Goal: Information Seeking & Learning: Check status

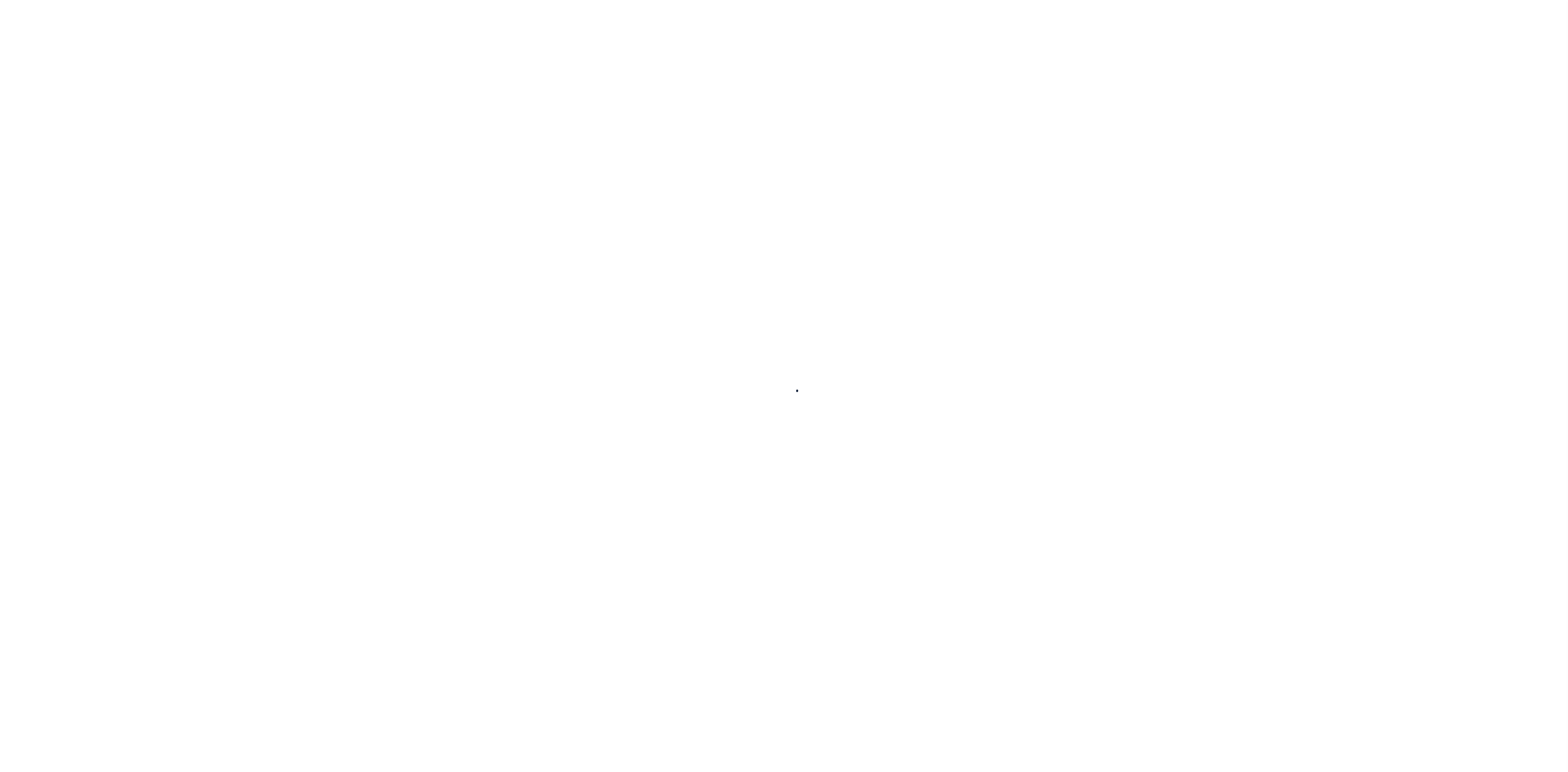
select select "100"
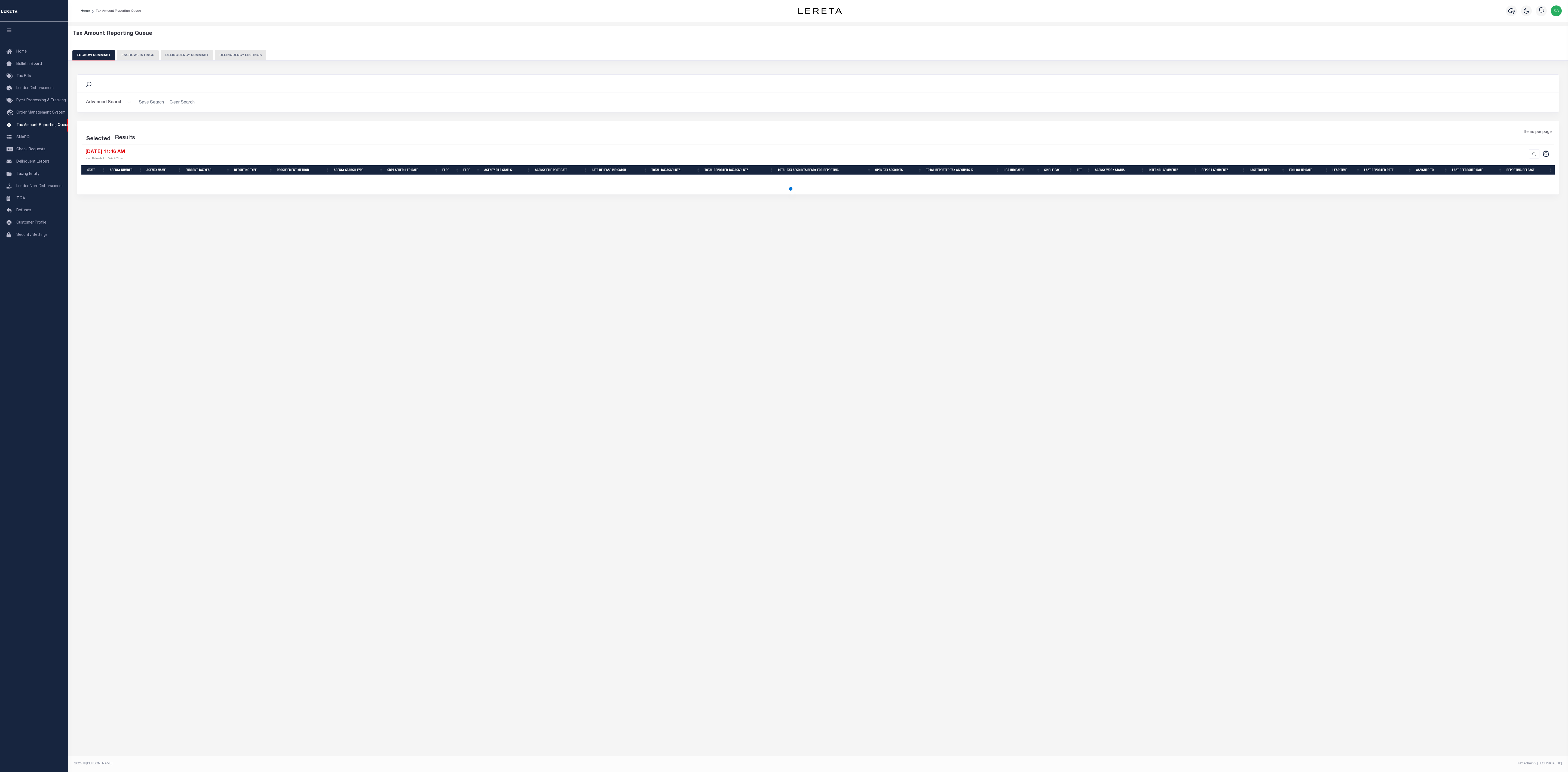
select select "100"
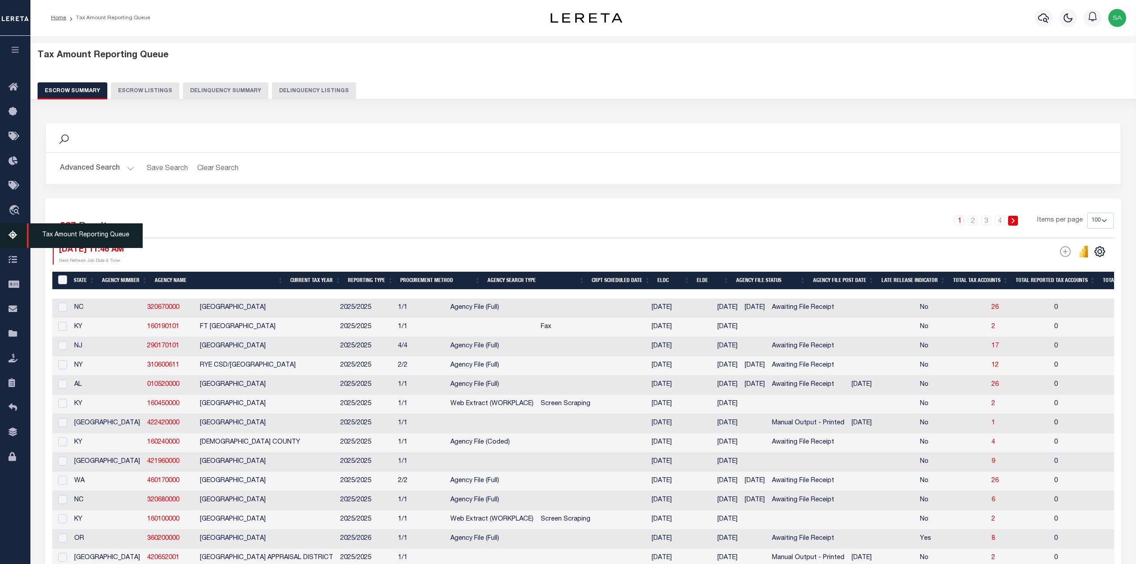
click at [72, 237] on span "Tax Amount Reporting Queue" at bounding box center [85, 235] width 116 height 25
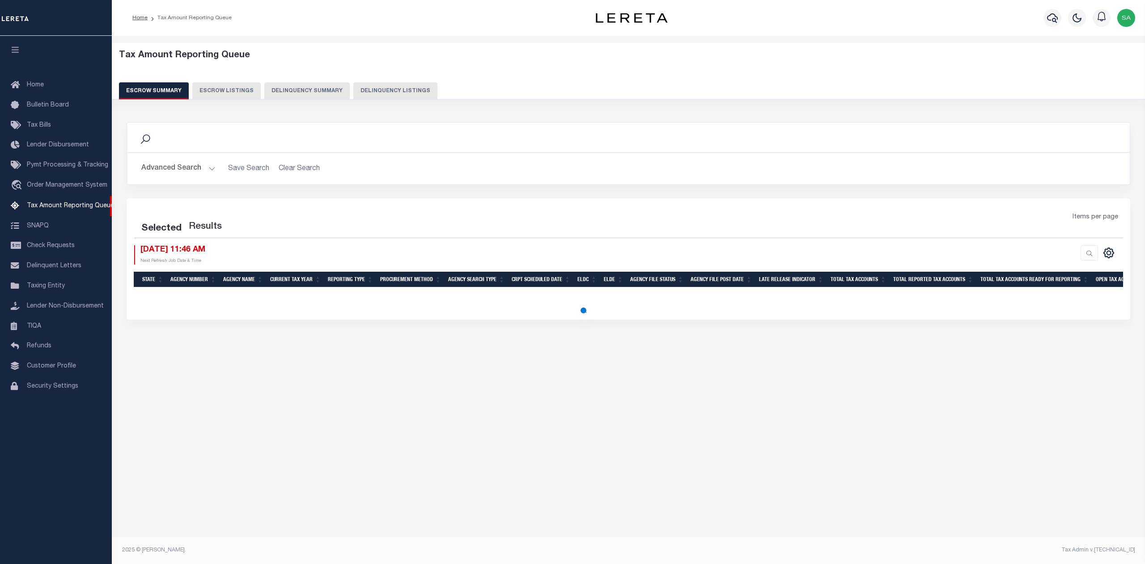
select select "100"
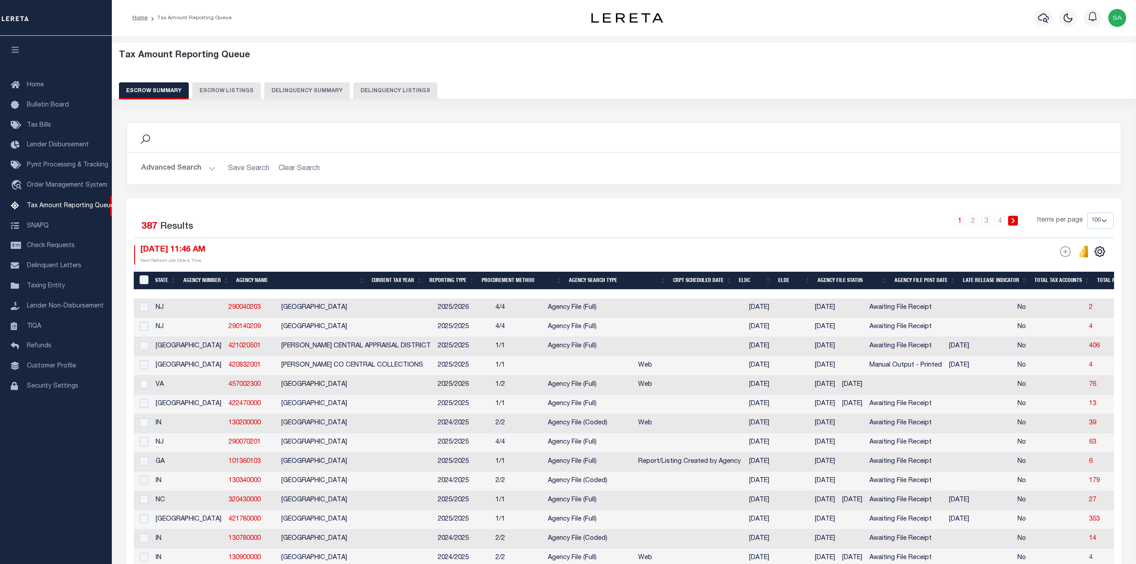
click at [210, 172] on button "Advanced Search" at bounding box center [178, 168] width 74 height 17
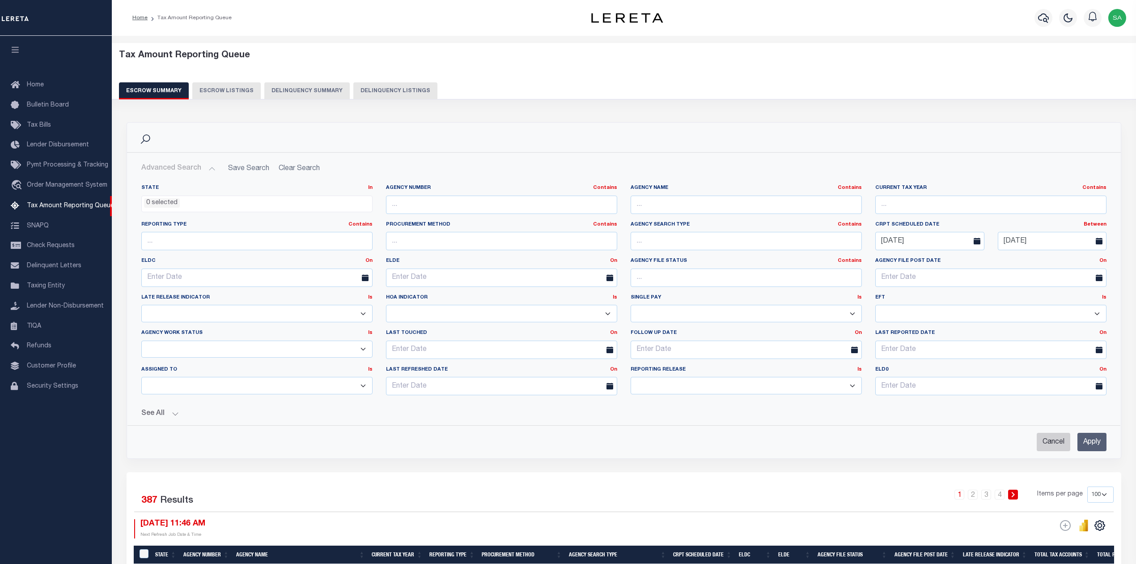
click at [1058, 443] on input "Cancel" at bounding box center [1054, 441] width 34 height 18
checkbox input "true"
select select
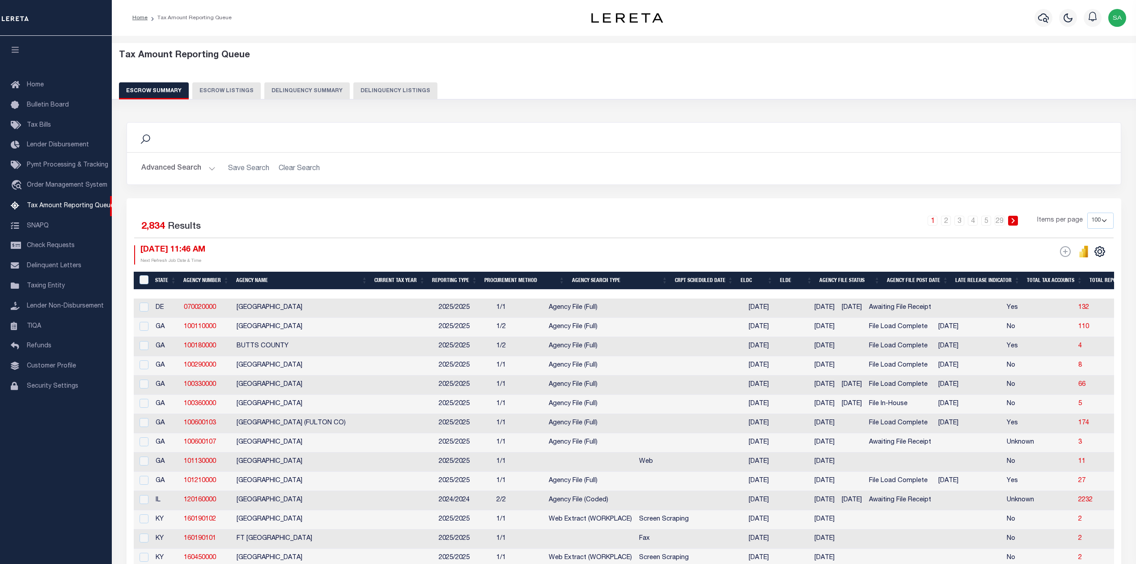
click at [202, 170] on button "Advanced Search" at bounding box center [178, 168] width 74 height 17
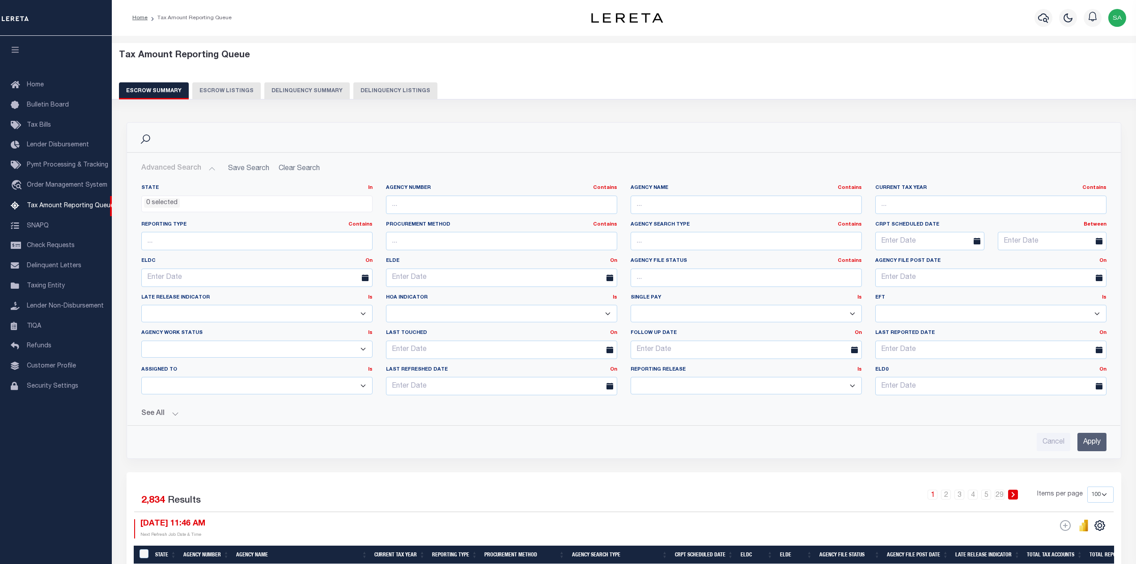
click at [974, 239] on icon at bounding box center [977, 240] width 7 height 7
click at [947, 242] on input "text" at bounding box center [929, 241] width 109 height 18
click at [945, 294] on span "1" at bounding box center [943, 292] width 17 height 17
type input "[DATE]"
click at [1073, 244] on input "text" at bounding box center [1052, 241] width 109 height 18
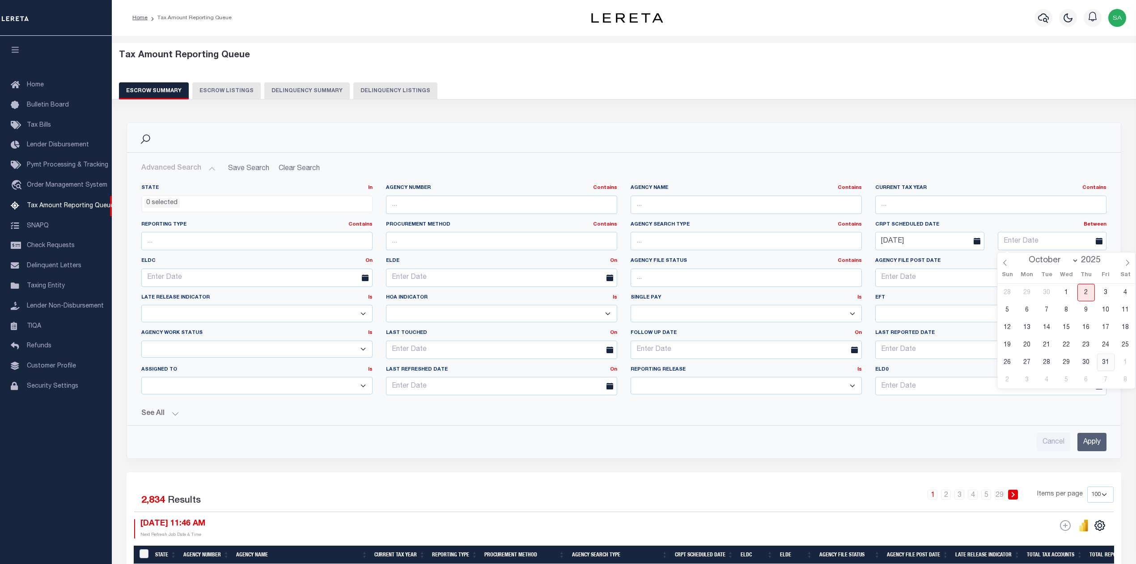
click at [1106, 362] on span "31" at bounding box center [1105, 361] width 17 height 17
type input "[DATE]"
click at [157, 413] on button "See All" at bounding box center [623, 413] width 965 height 8
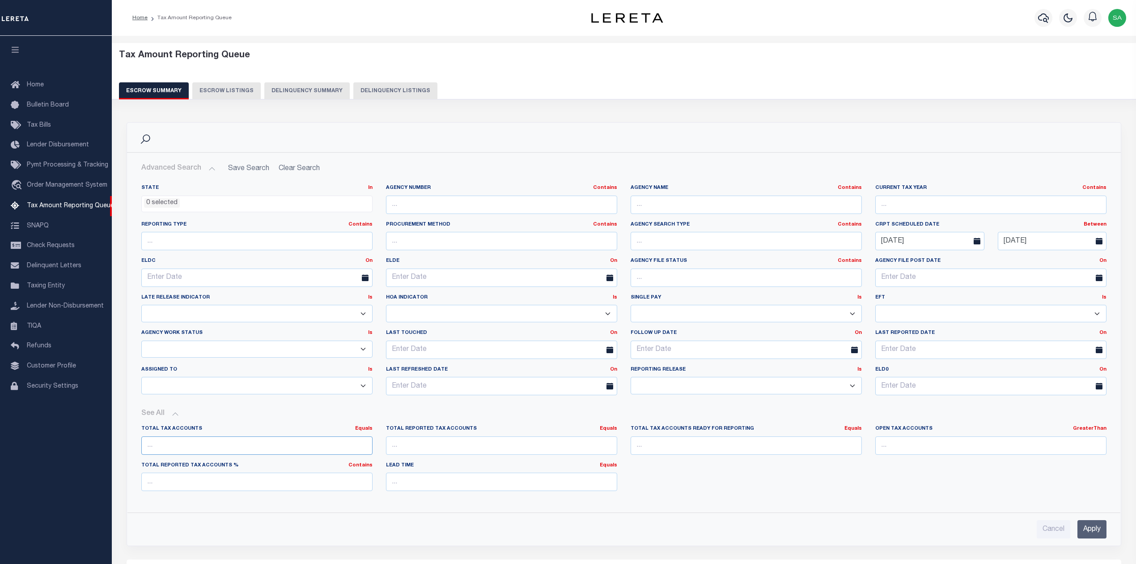
click at [249, 446] on input "number" at bounding box center [256, 445] width 231 height 18
type input "0"
click at [1031, 449] on input "number" at bounding box center [990, 445] width 231 height 18
type input "0"
click at [1096, 534] on input "Apply" at bounding box center [1091, 529] width 29 height 18
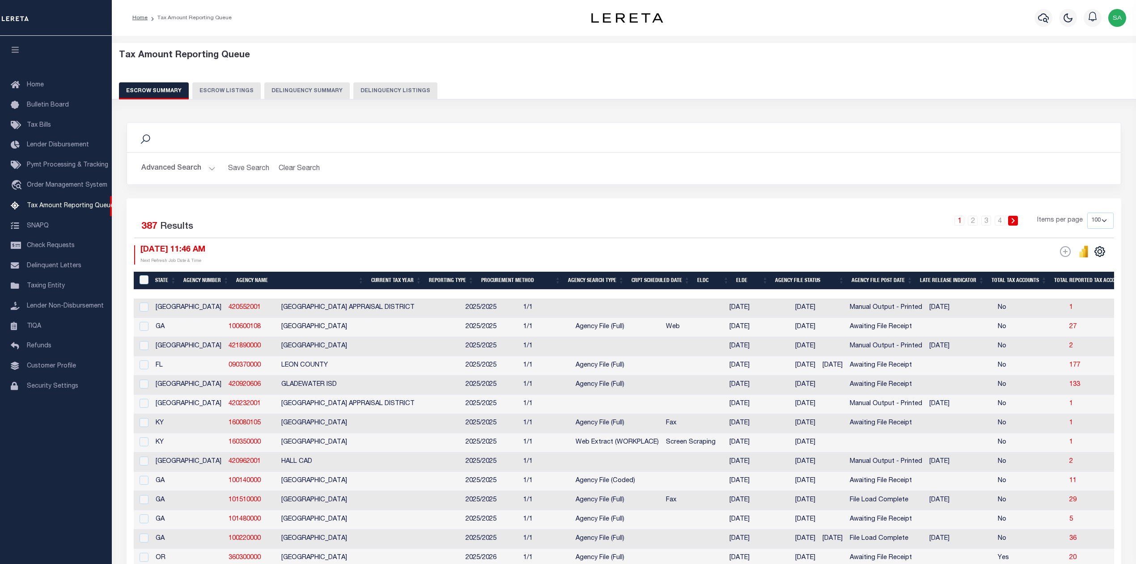
click at [1106, 225] on select "10 25 50 100 500" at bounding box center [1100, 220] width 26 height 16
select select "500"
click at [1087, 213] on select "10 25 50 100 500" at bounding box center [1100, 220] width 26 height 16
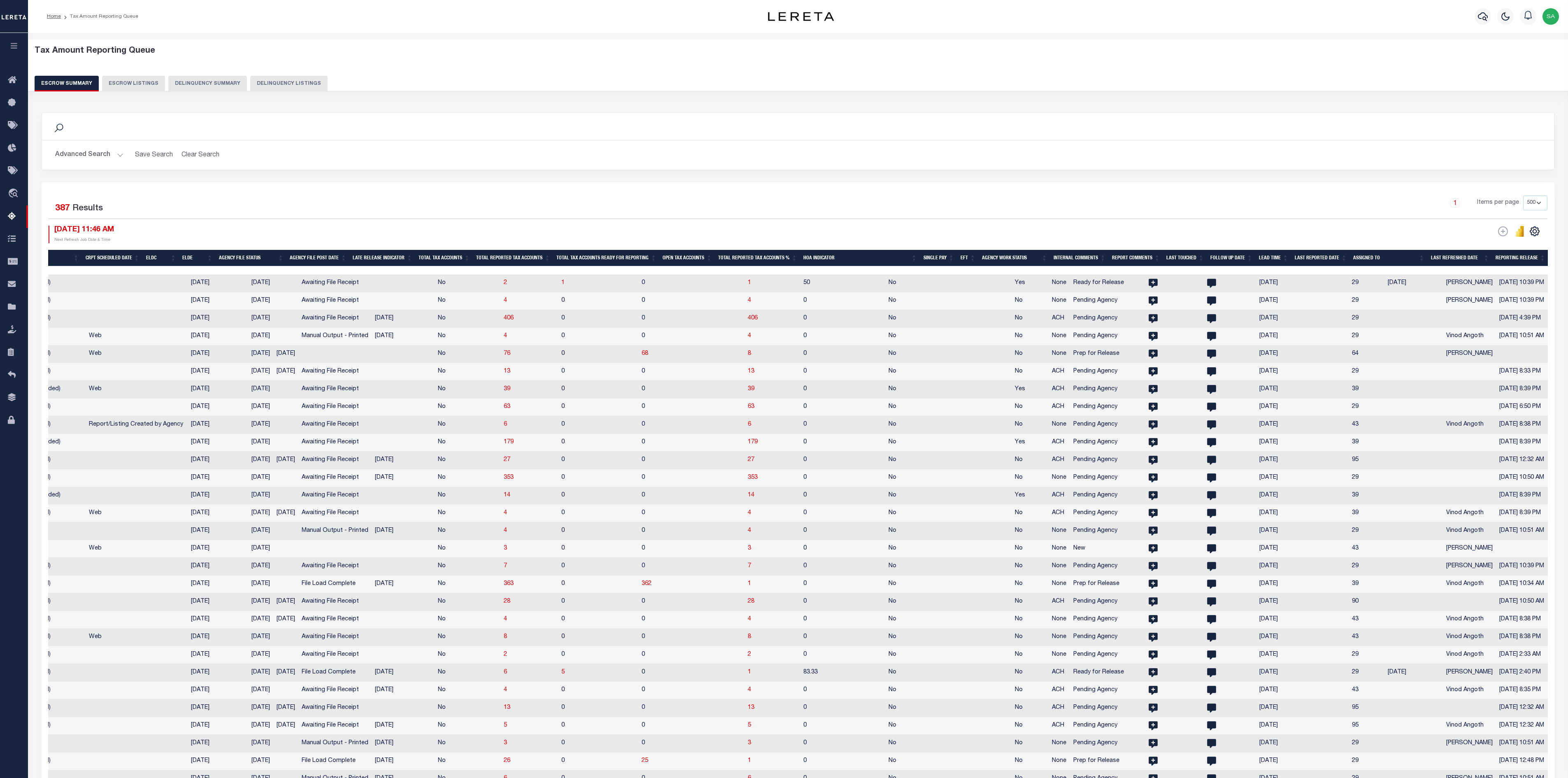
click at [1053, 257] on th "Assigned To" at bounding box center [1389, 258] width 78 height 17
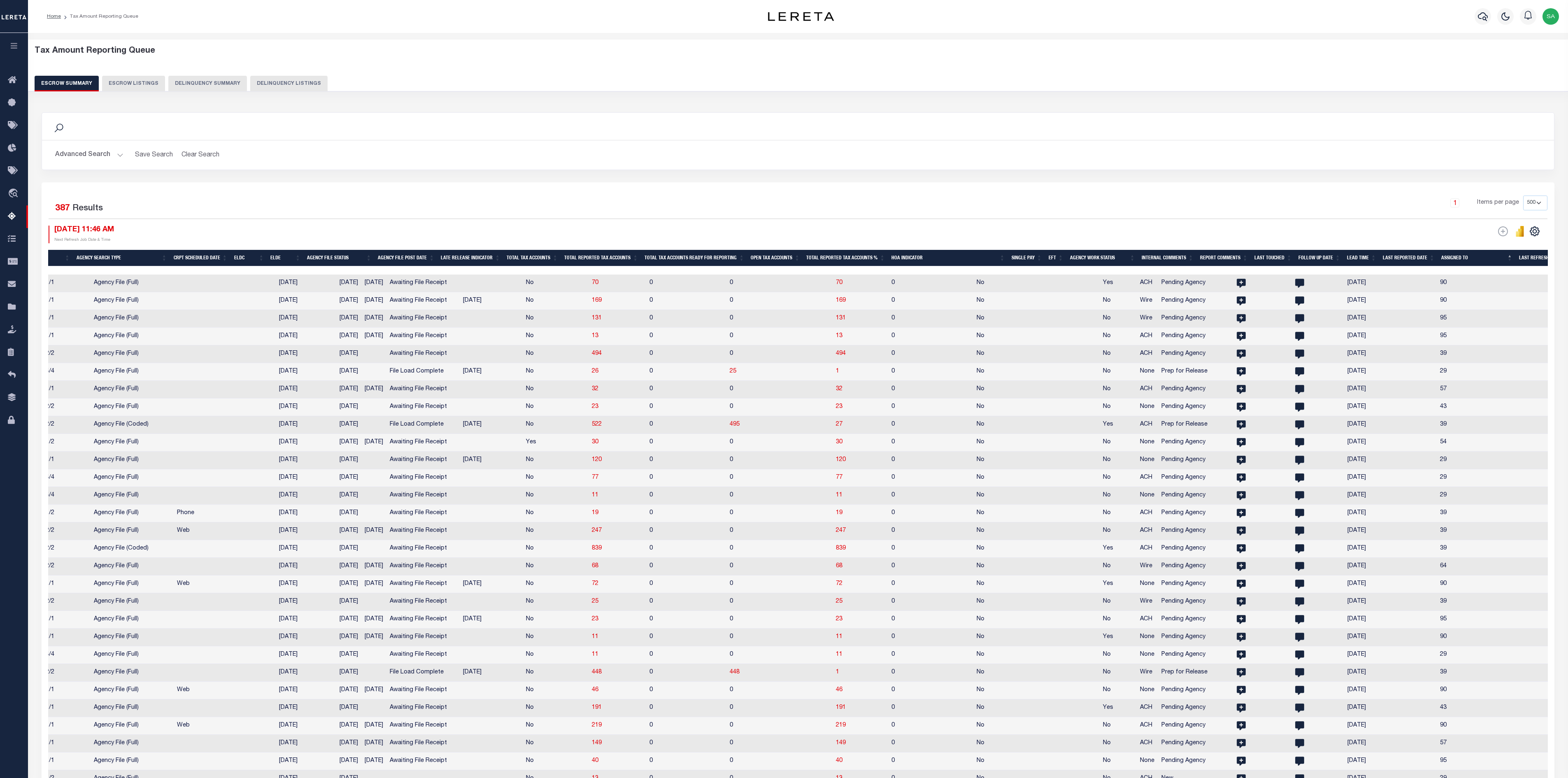
scroll to position [0, 425]
